Goal: Information Seeking & Learning: Learn about a topic

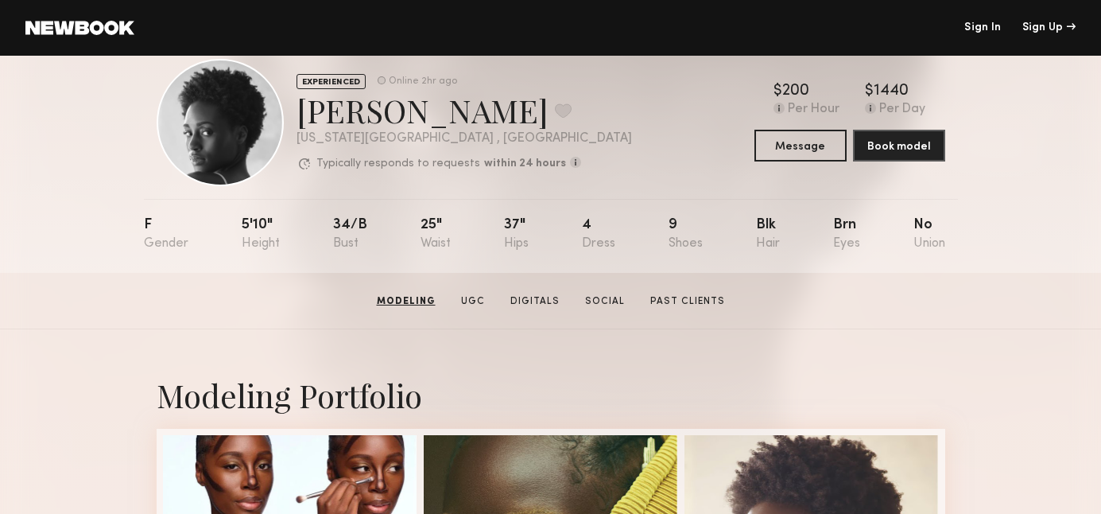
scroll to position [4, 0]
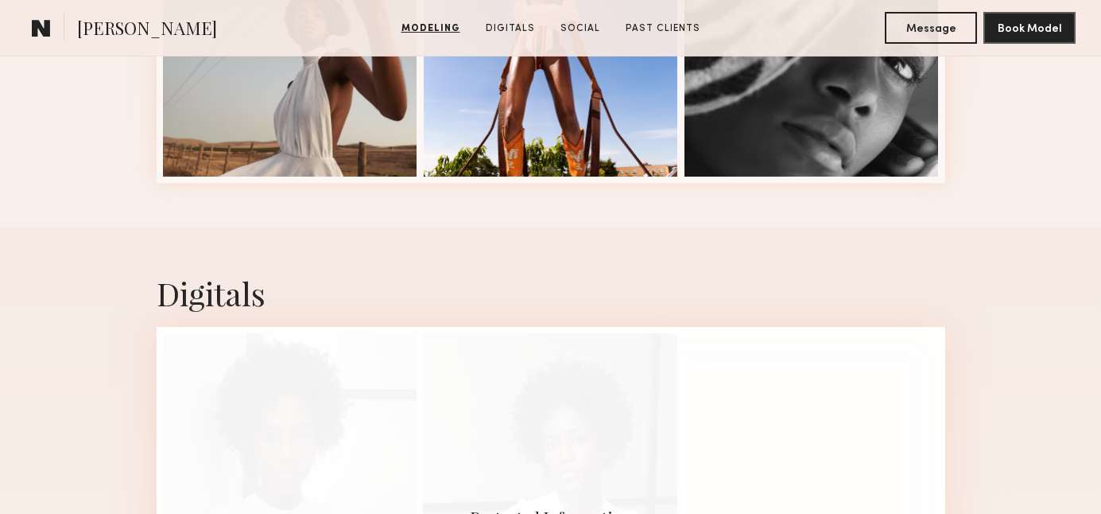
scroll to position [864, 0]
